Goal: Check status: Check status

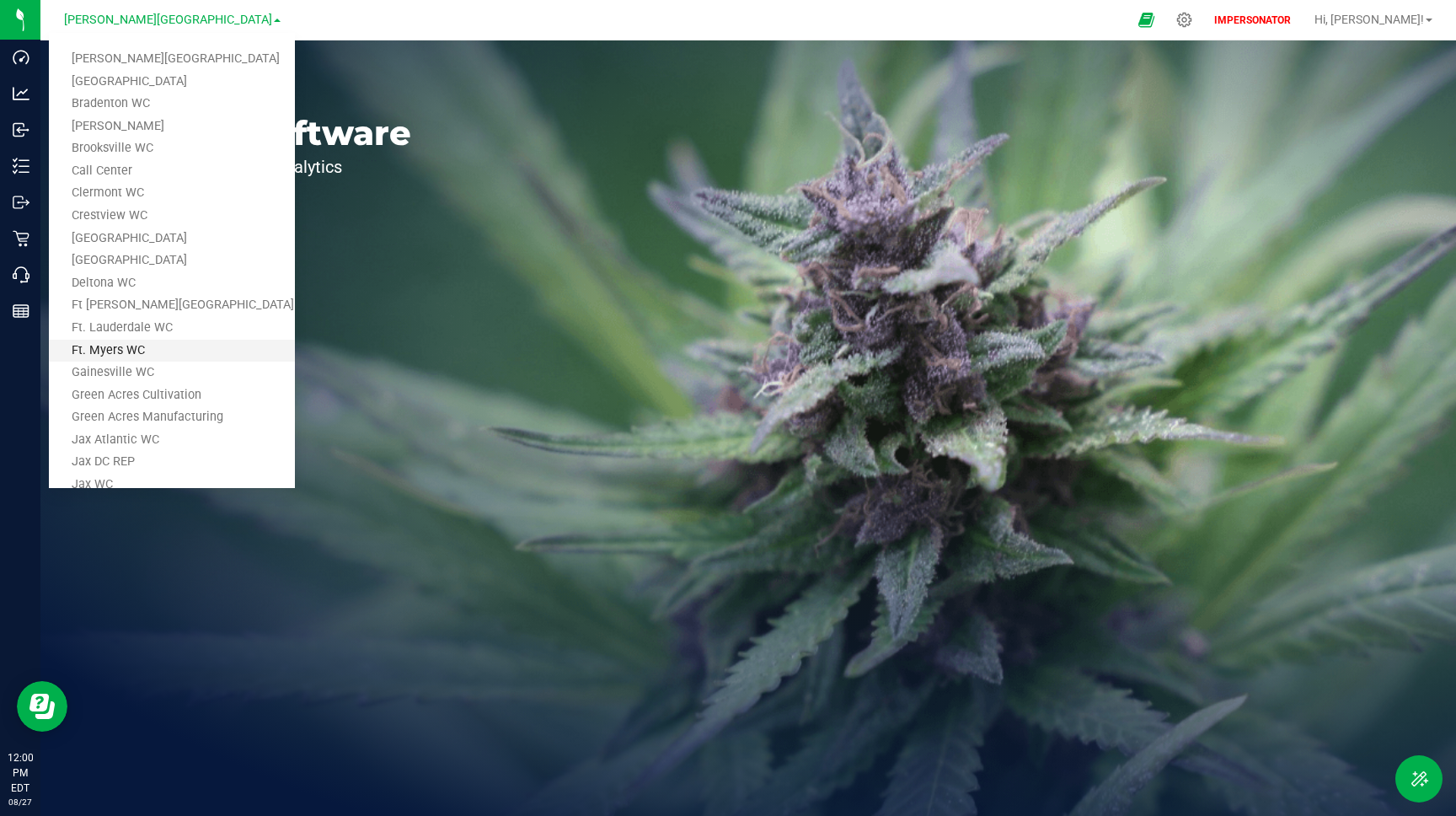
click at [148, 347] on link "Ft. Myers WC" at bounding box center [172, 352] width 246 height 23
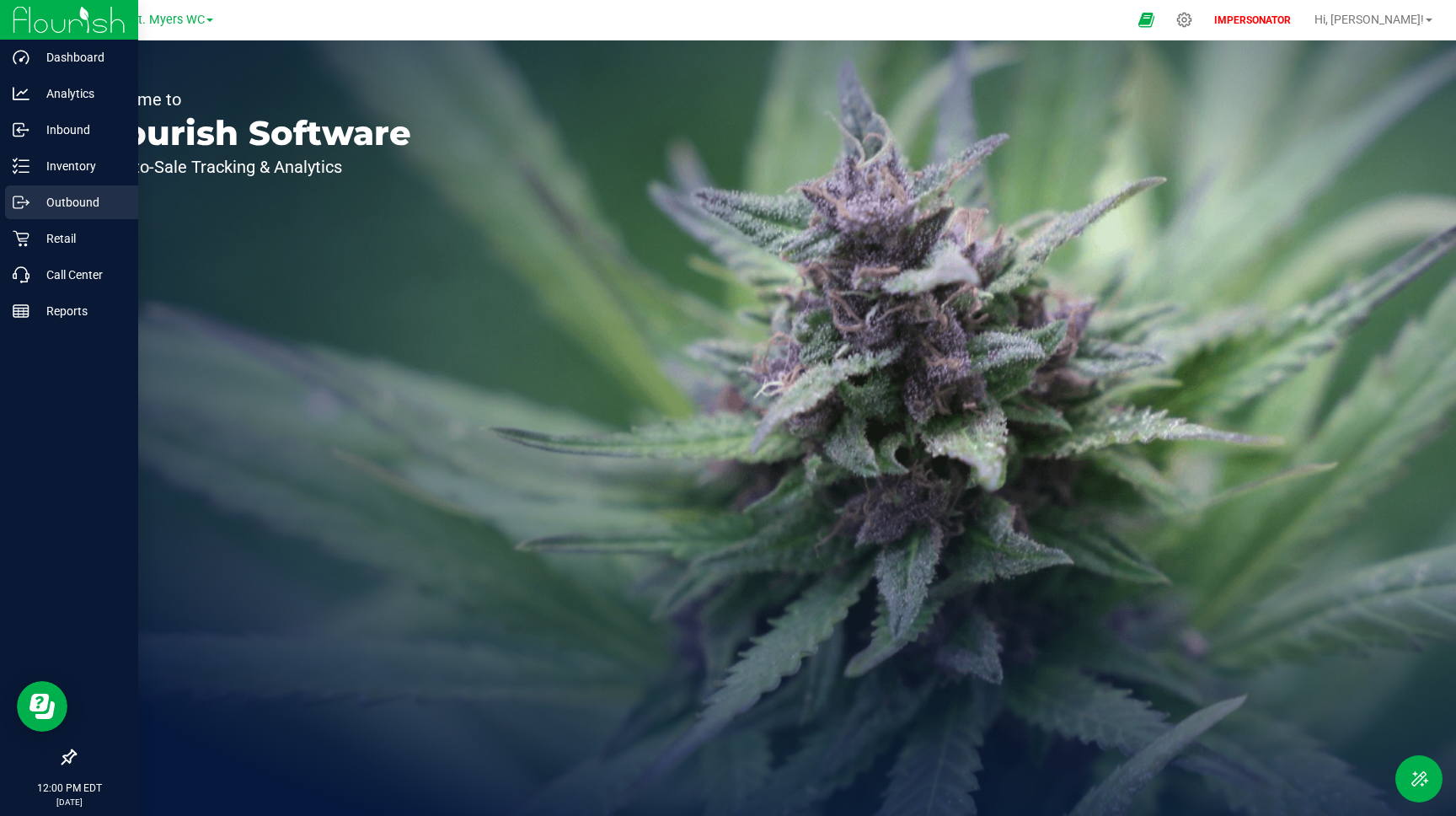
click at [67, 192] on p "Outbound" at bounding box center [80, 202] width 101 height 20
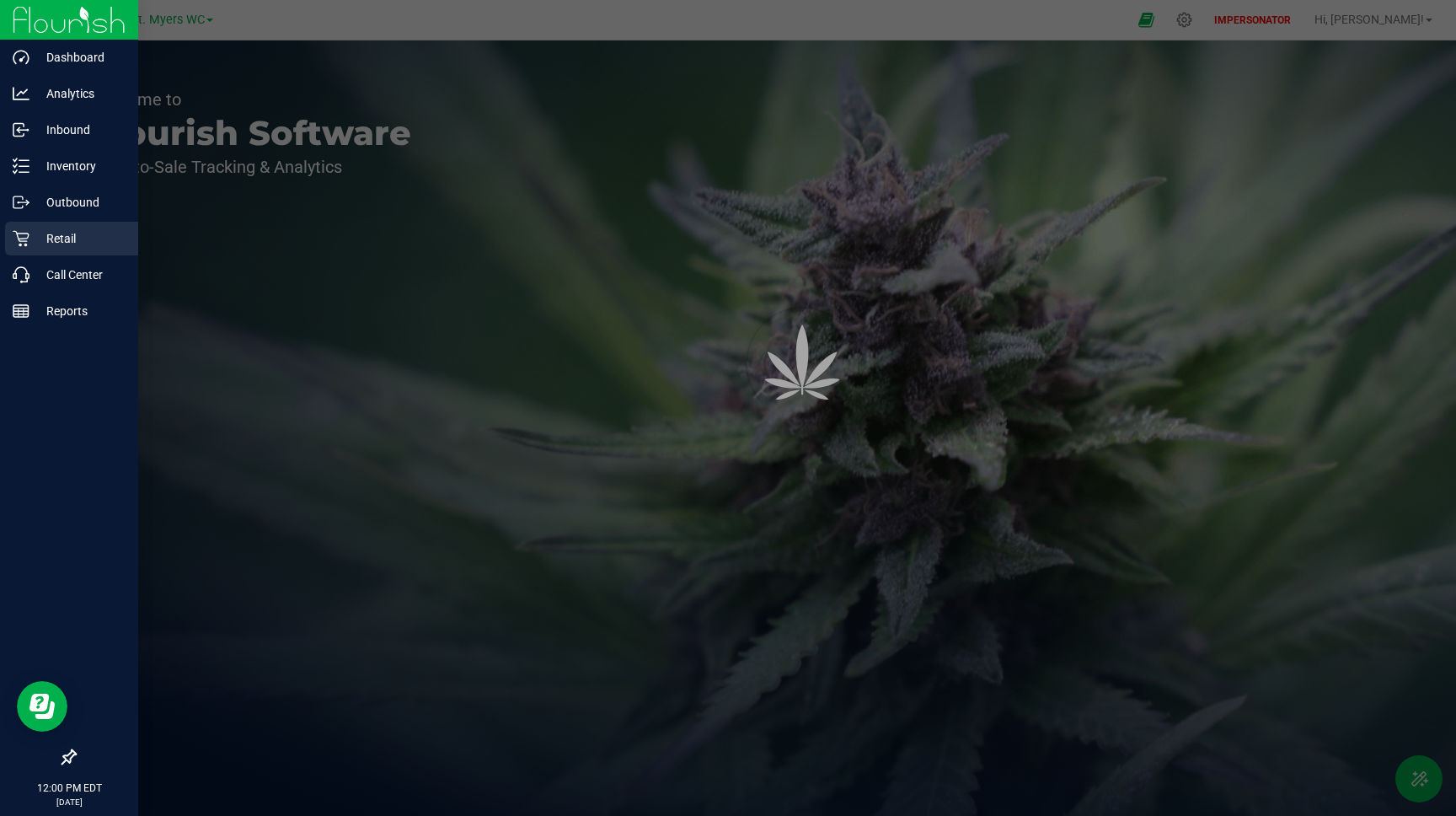
click at [73, 245] on p "Retail" at bounding box center [80, 238] width 101 height 20
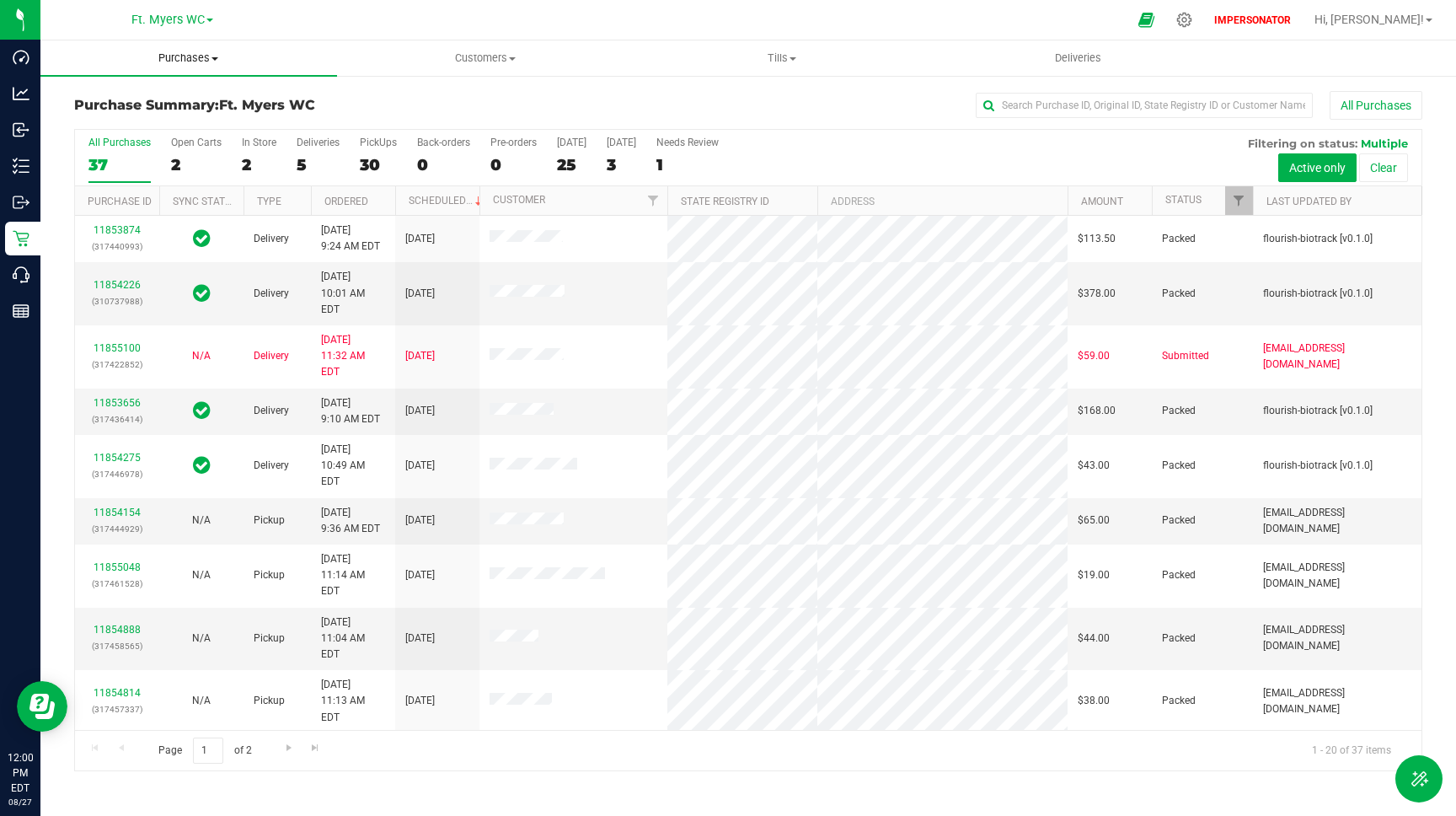
click at [189, 57] on span "Purchases" at bounding box center [189, 58] width 297 height 15
click at [135, 103] on span "Summary of purchases" at bounding box center [127, 101] width 172 height 14
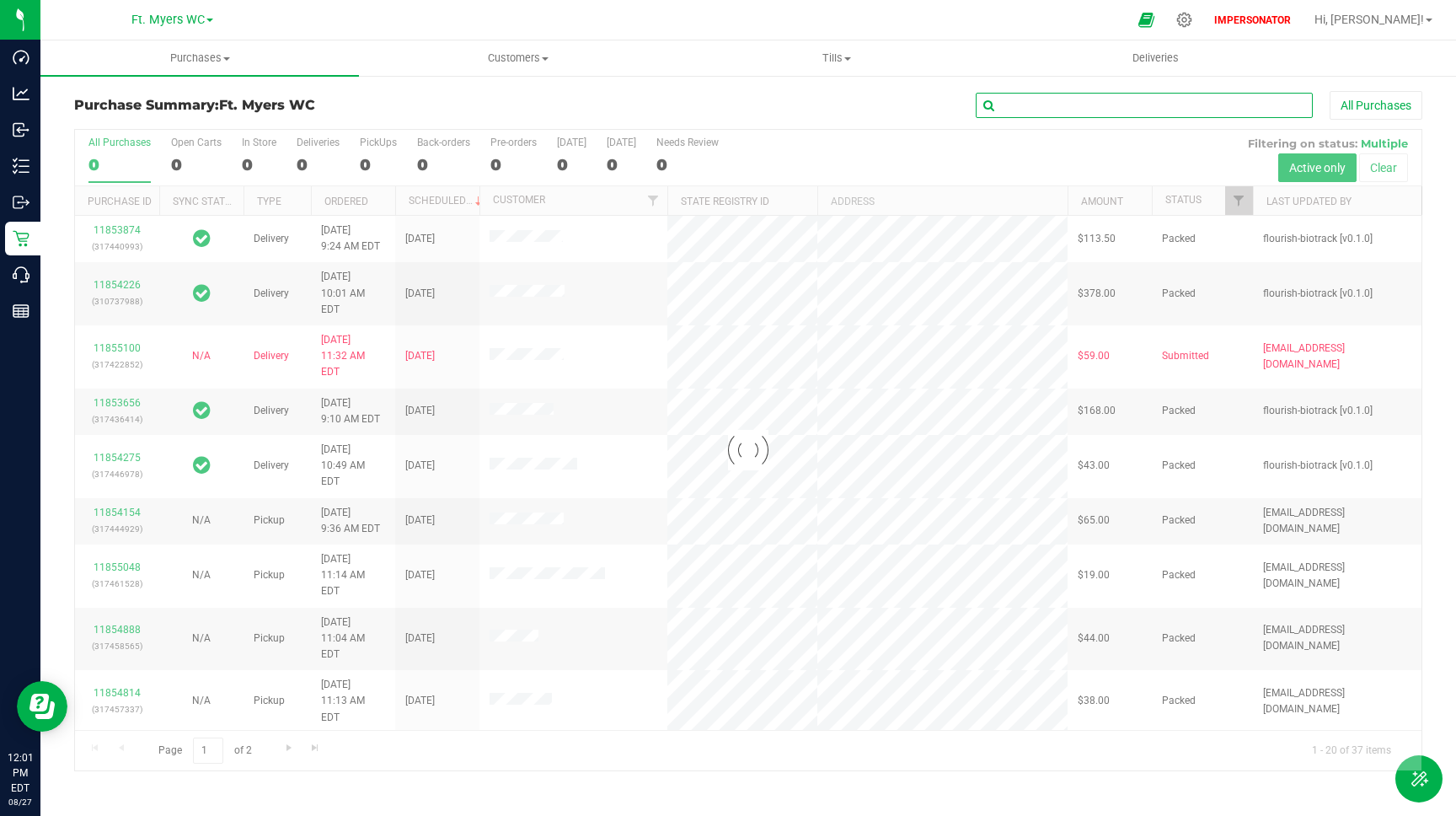
click at [1115, 104] on input "text" at bounding box center [1144, 105] width 337 height 26
paste input "11854019"
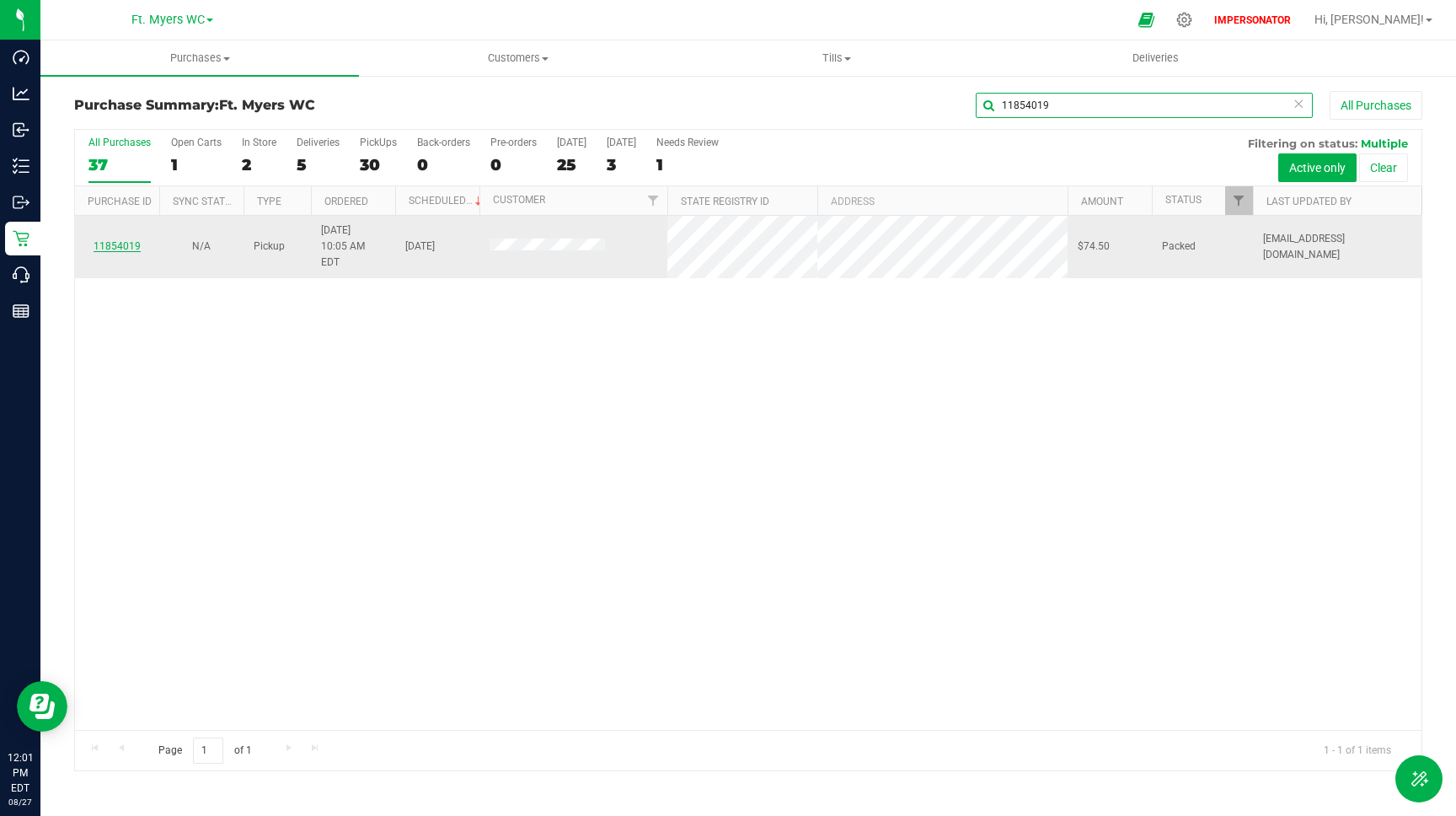
type input "11854019"
click at [120, 241] on link "11854019" at bounding box center [117, 246] width 47 height 11
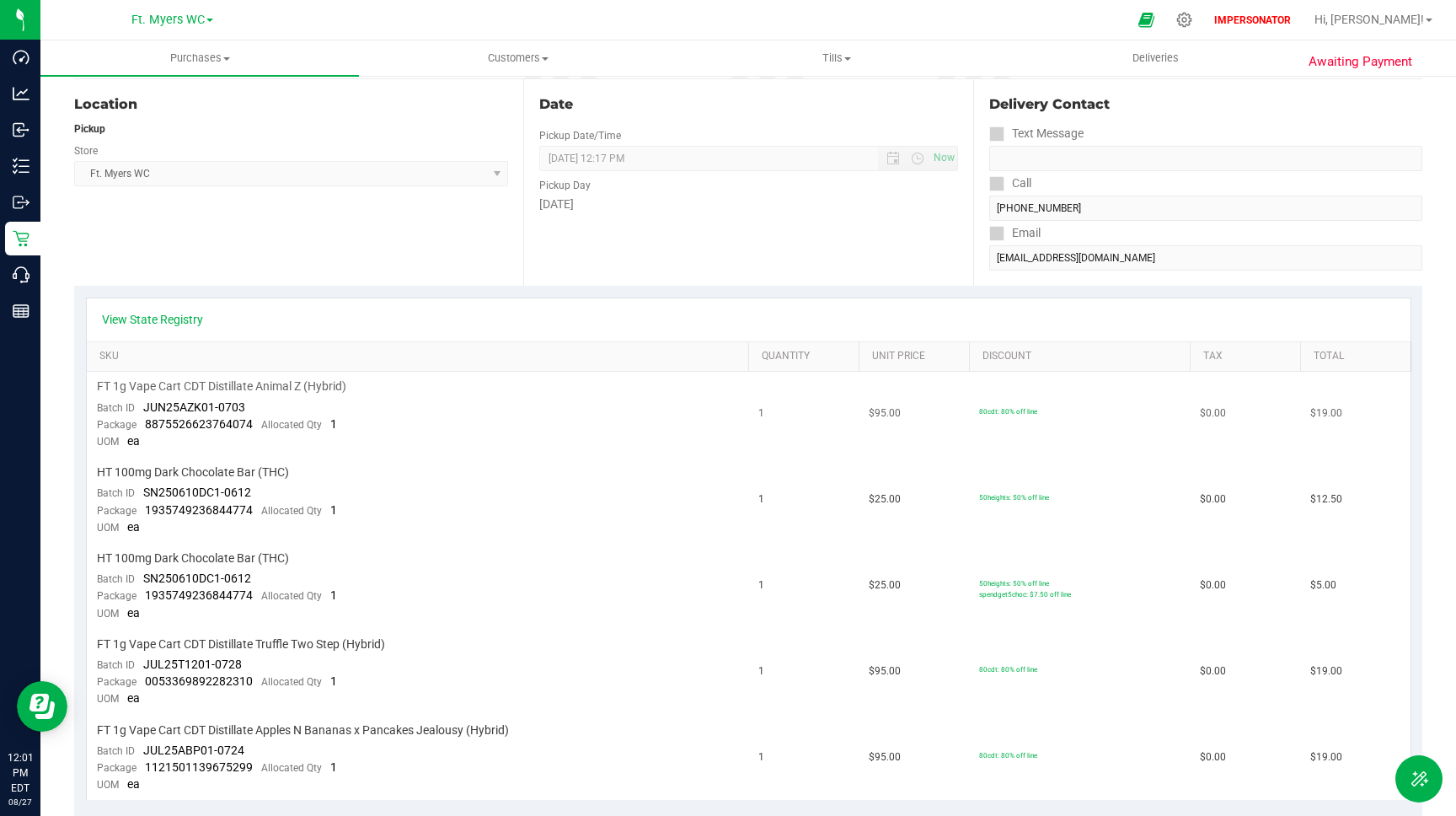
scroll to position [172, 0]
